Goal: Find specific fact: Find specific fact

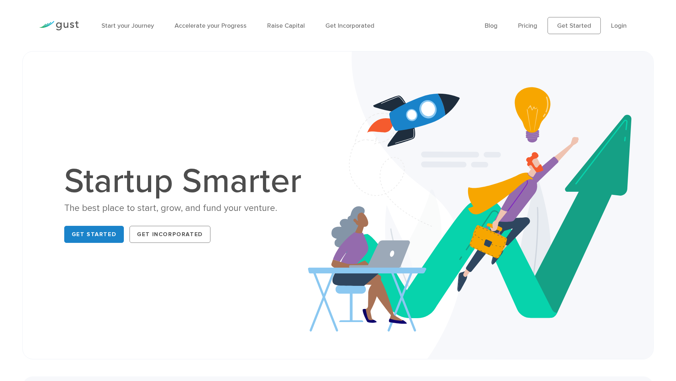
click at [611, 30] on li "Login" at bounding box center [619, 26] width 16 height 10
click at [614, 30] on li "Login" at bounding box center [619, 26] width 16 height 10
click at [616, 26] on link "Login" at bounding box center [619, 25] width 16 height 7
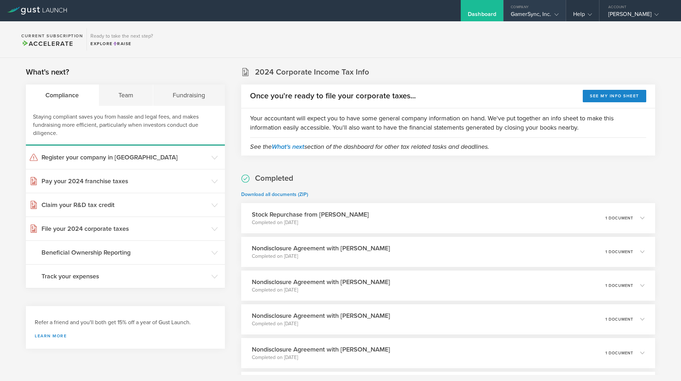
click at [534, 14] on div "GamerSync, Inc." at bounding box center [535, 16] width 48 height 11
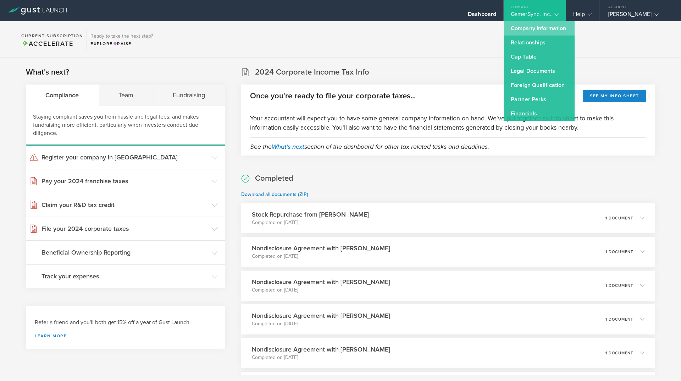
click at [543, 30] on link "Company Information" at bounding box center [539, 28] width 71 height 14
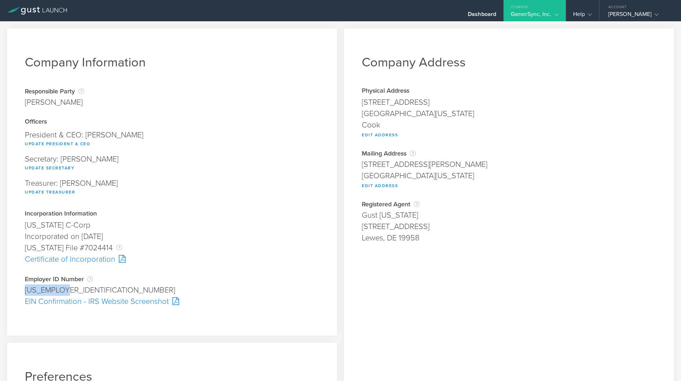
drag, startPoint x: 26, startPoint y: 292, endPoint x: 73, endPoint y: 294, distance: 46.9
click at [73, 294] on div "[US_EMPLOYER_IDENTIFICATION_NUMBER]" at bounding box center [172, 289] width 294 height 11
copy div "[US_EMPLOYER_IDENTIFICATION_NUMBER]"
drag, startPoint x: 360, startPoint y: 103, endPoint x: 417, endPoint y: 105, distance: 56.8
click at [417, 105] on div "[STREET_ADDRESS]" at bounding box center [509, 102] width 294 height 11
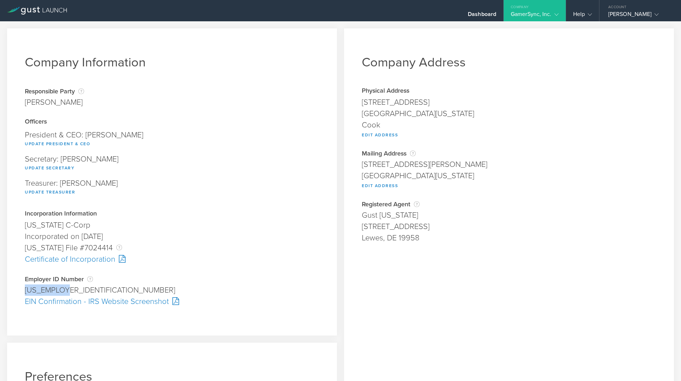
copy div "[STREET_ADDRESS]"
drag, startPoint x: 361, startPoint y: 164, endPoint x: 447, endPoint y: 159, distance: 86.7
click at [447, 159] on div "[STREET_ADDRESS][PERSON_NAME]" at bounding box center [509, 164] width 294 height 11
copy div "[STREET_ADDRESS][PERSON_NAME]"
drag, startPoint x: 361, startPoint y: 173, endPoint x: 418, endPoint y: 174, distance: 56.8
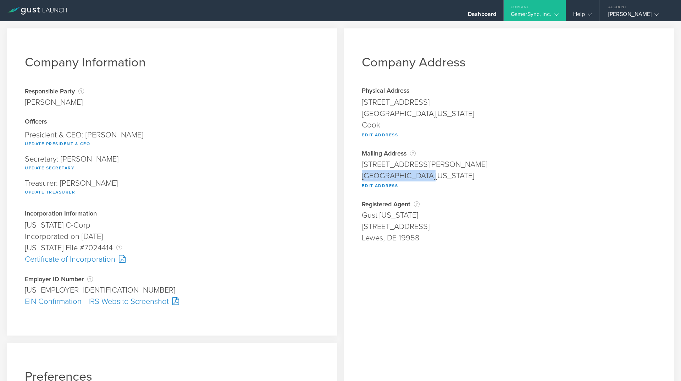
click at [418, 174] on div "[GEOGRAPHIC_DATA][US_STATE]" at bounding box center [509, 175] width 294 height 11
copy div "[GEOGRAPHIC_DATA]"
click at [539, 15] on div "GamerSync, Inc." at bounding box center [535, 16] width 48 height 11
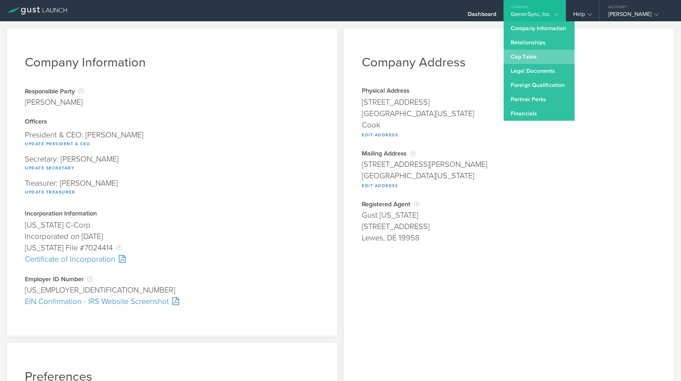
click at [534, 54] on link "Cap Table" at bounding box center [539, 57] width 71 height 14
